Goal: Task Accomplishment & Management: Use online tool/utility

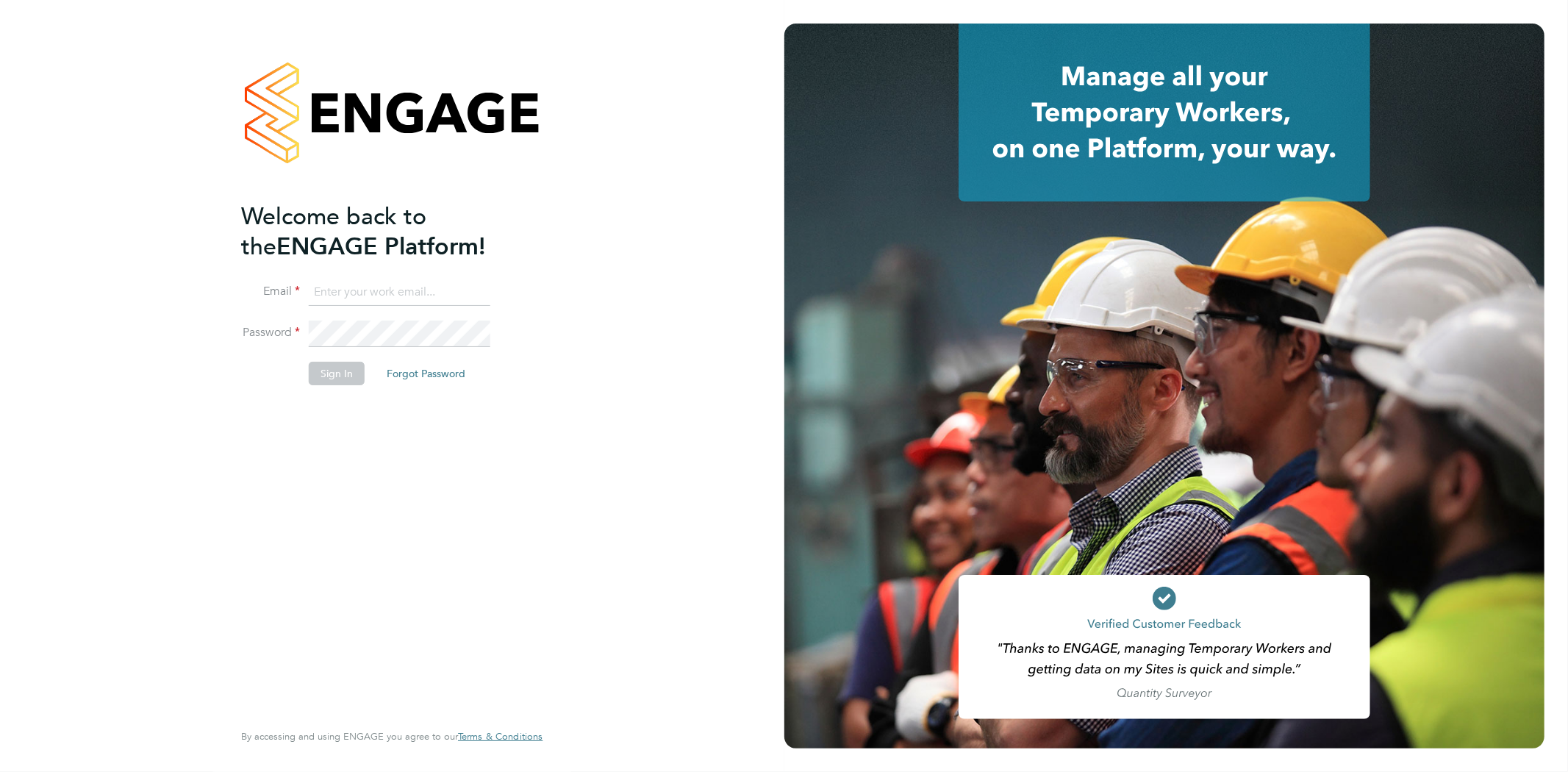
type input "[PERSON_NAME][EMAIL_ADDRESS][PERSON_NAME][DOMAIN_NAME]"
click at [340, 364] on button "Sign In" at bounding box center [336, 373] width 56 height 23
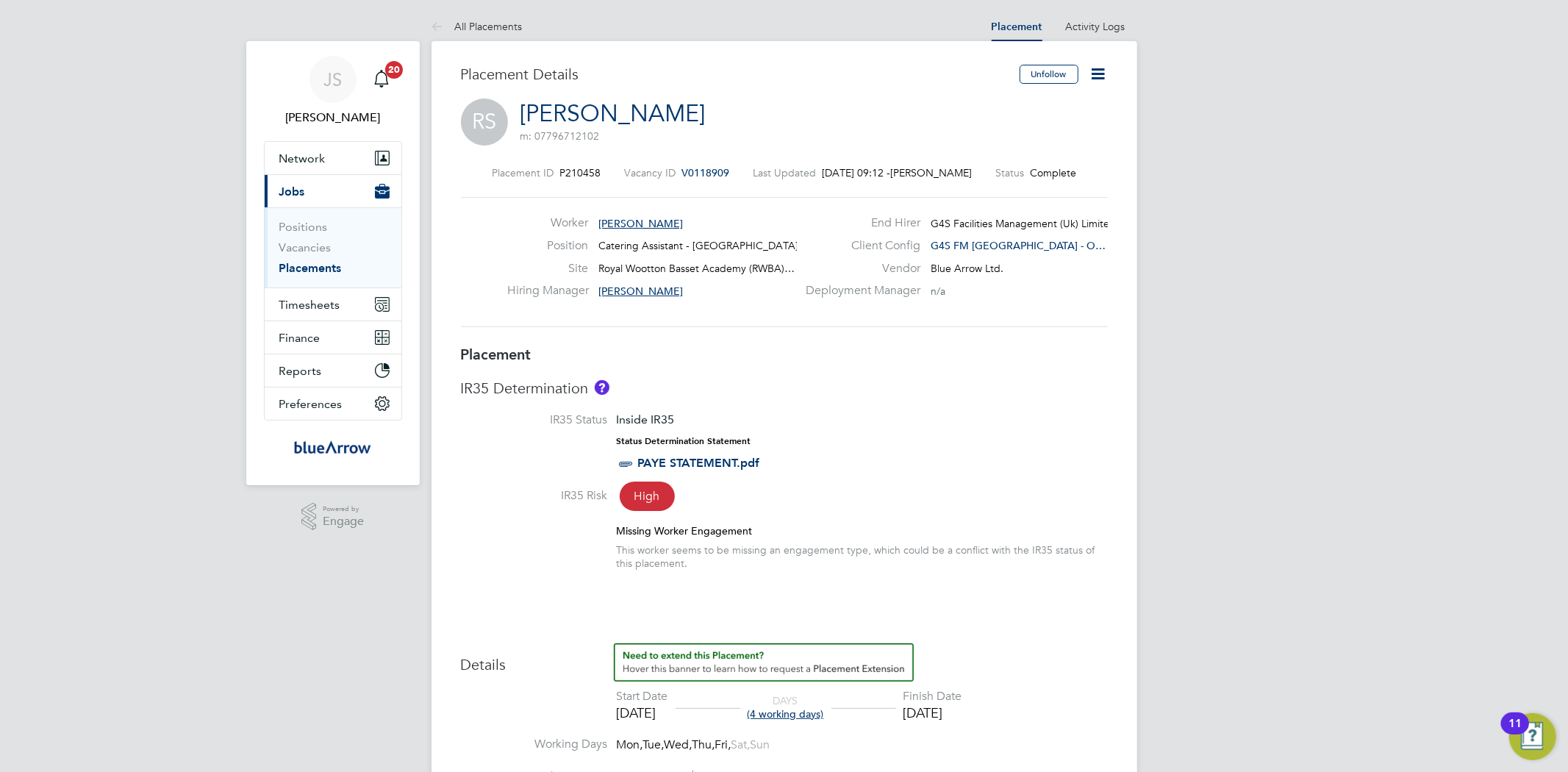
click at [334, 244] on li "Vacancies" at bounding box center [334, 251] width 111 height 21
click at [316, 244] on link "Vacancies" at bounding box center [305, 248] width 52 height 14
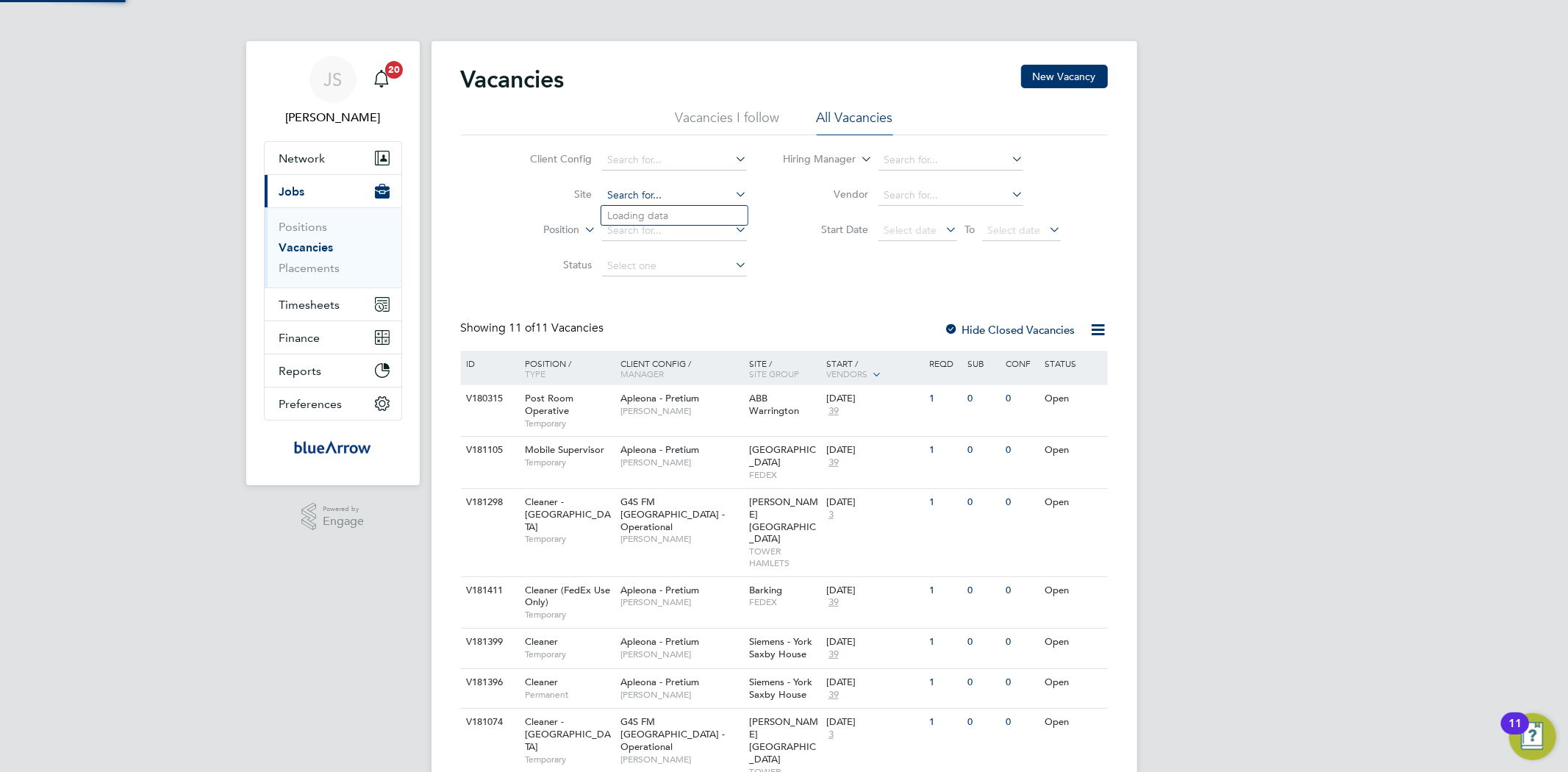
click at [673, 199] on input at bounding box center [674, 195] width 145 height 21
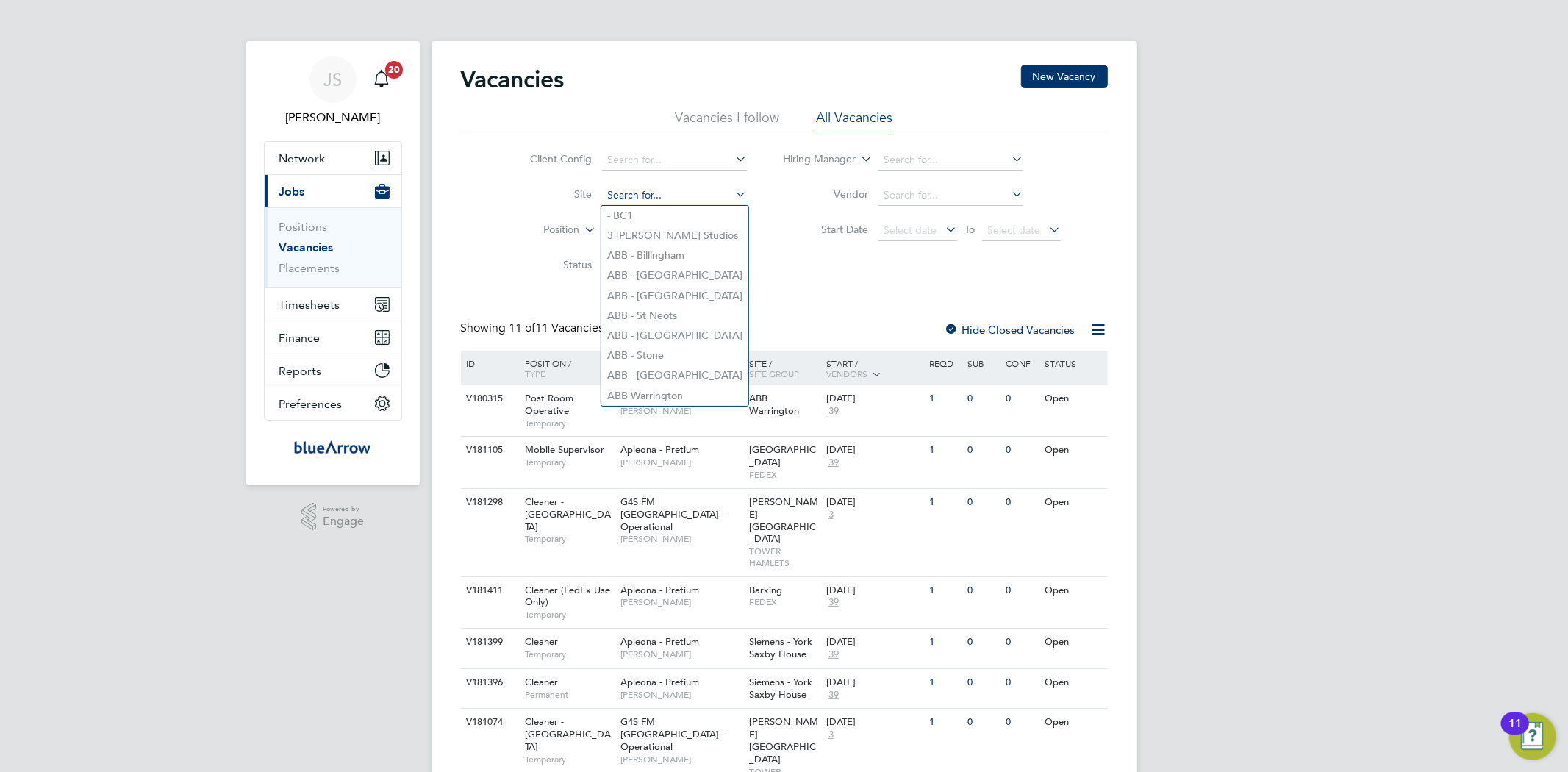
click at [671, 196] on input at bounding box center [674, 195] width 145 height 21
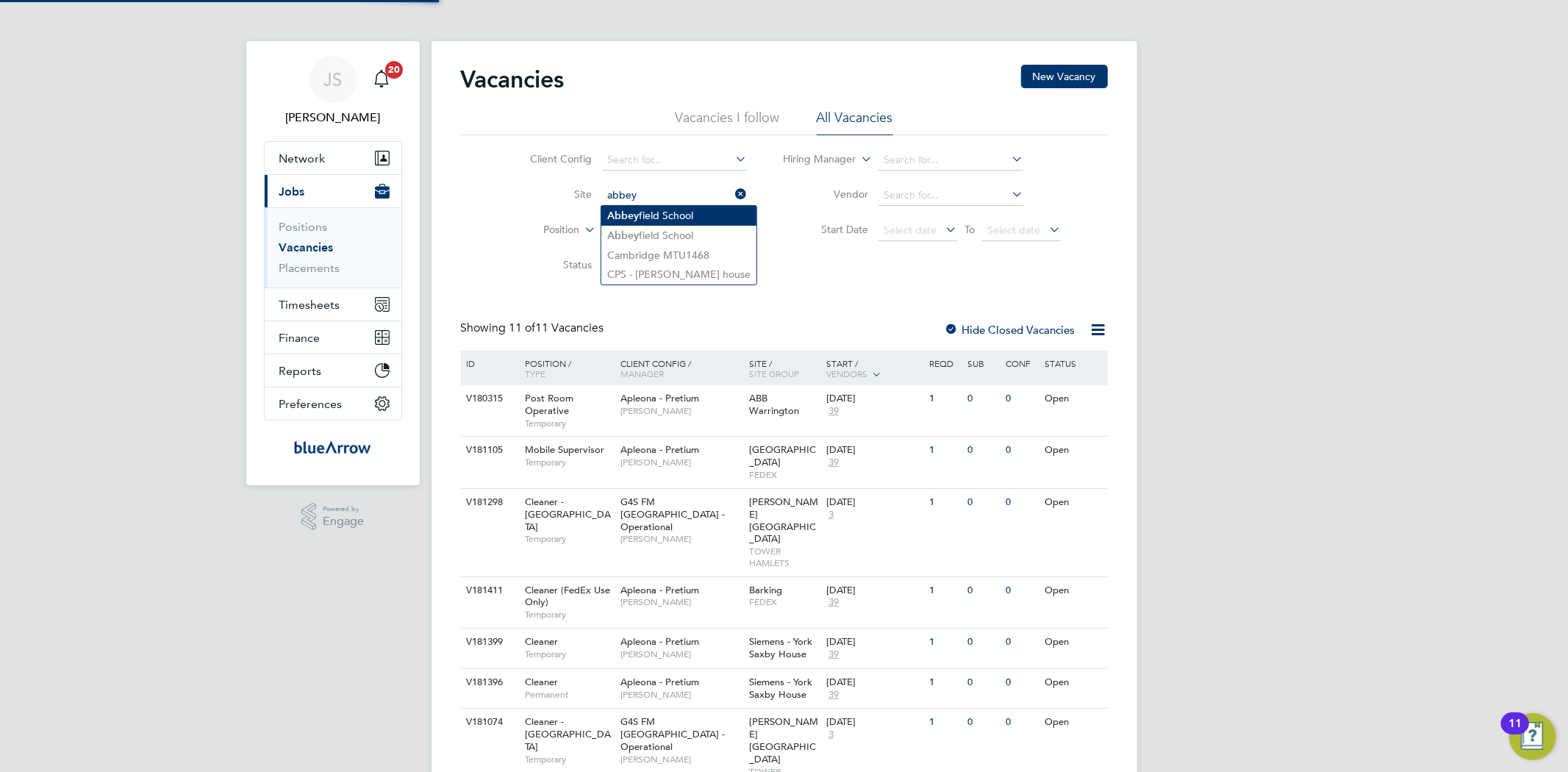
click at [661, 214] on li "[GEOGRAPHIC_DATA]" at bounding box center [678, 216] width 155 height 20
type input "[GEOGRAPHIC_DATA]"
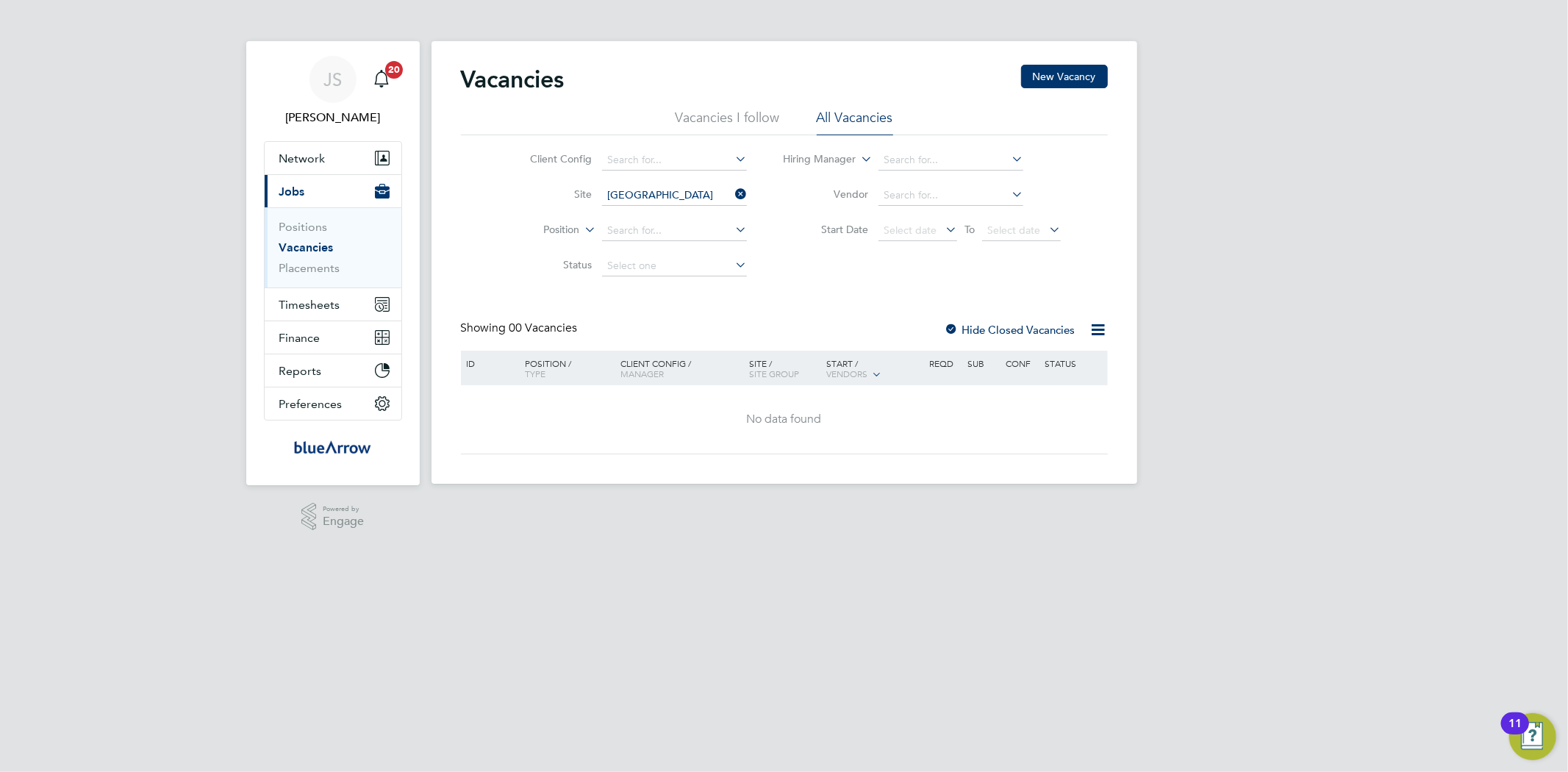
click at [732, 193] on icon at bounding box center [732, 194] width 0 height 21
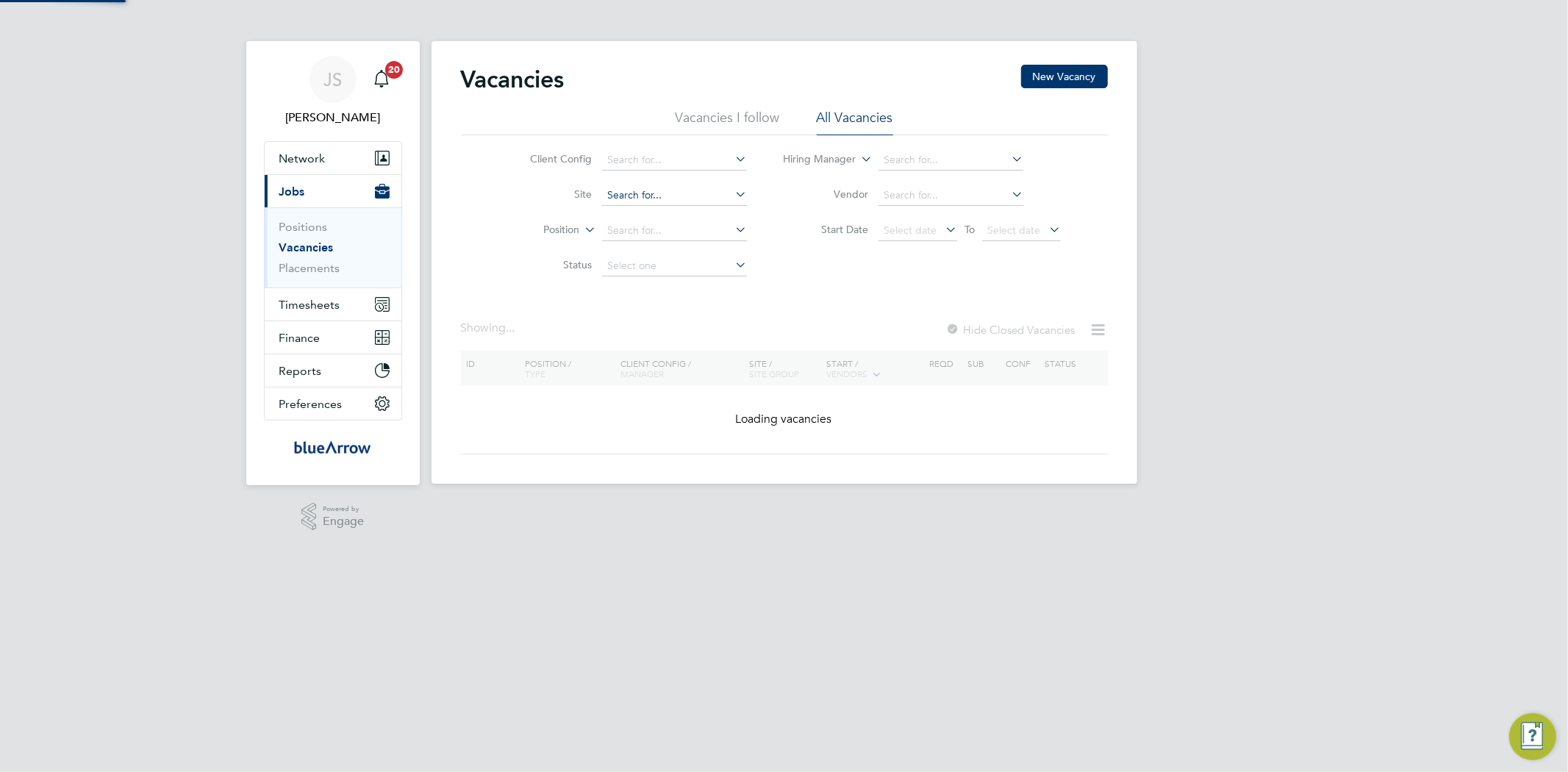
click at [677, 193] on input at bounding box center [674, 195] width 145 height 21
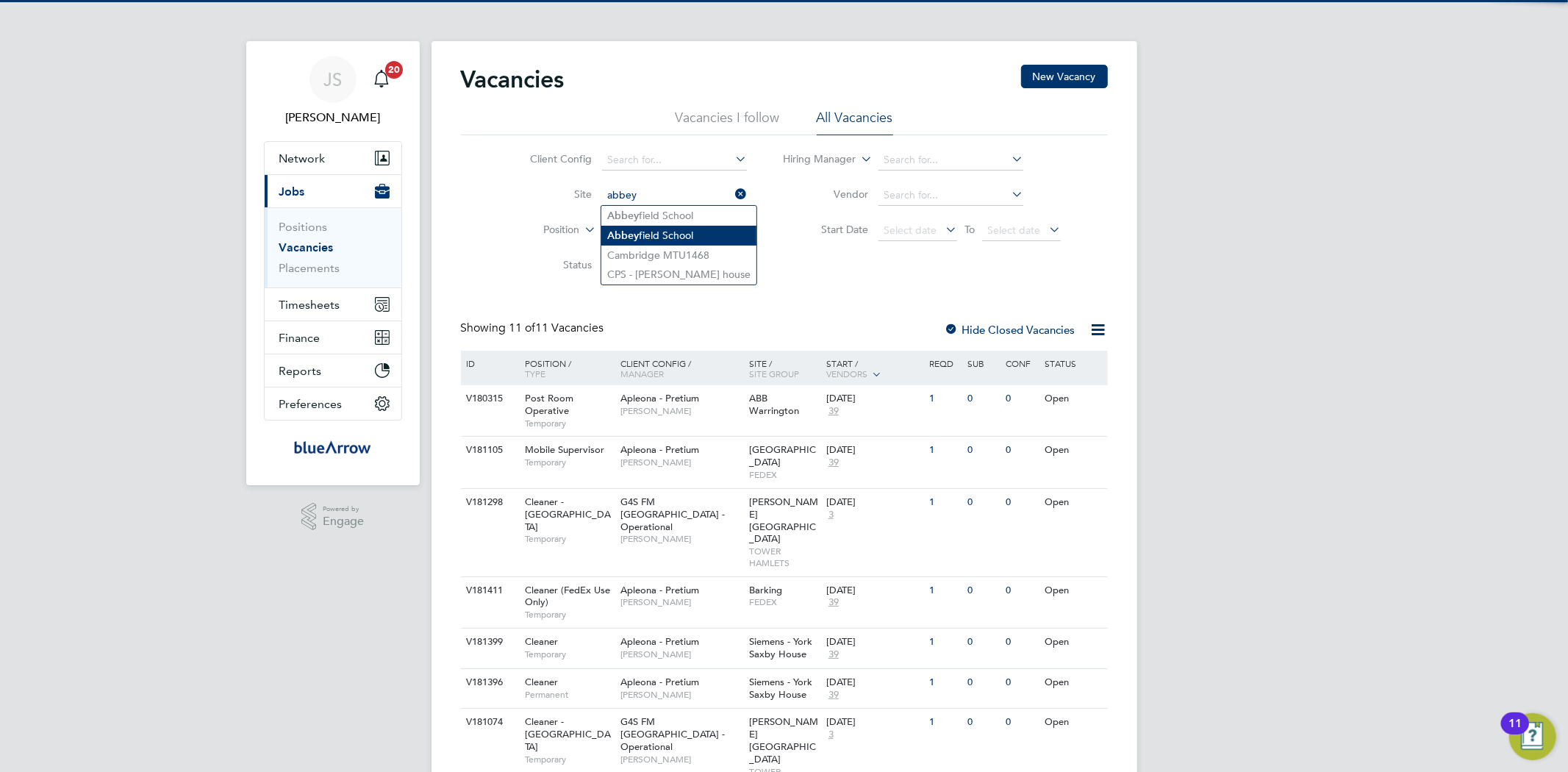
click at [638, 241] on li "[GEOGRAPHIC_DATA]" at bounding box center [678, 236] width 155 height 20
type input "[GEOGRAPHIC_DATA]"
